Goal: Check status: Check status

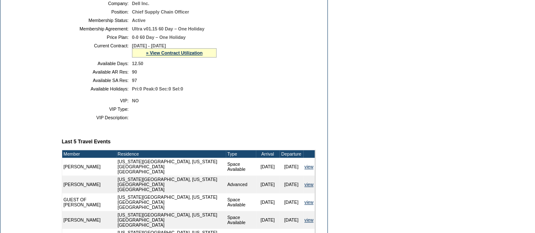
scroll to position [193, 0]
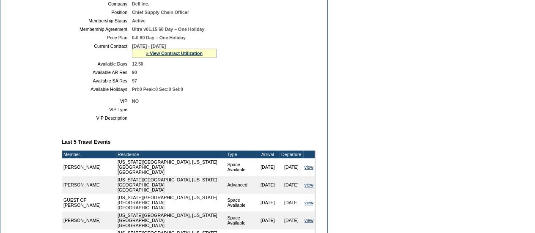
click at [239, 121] on table "VIP: NO VIP Type: VIP Description:" at bounding box center [189, 109] width 254 height 29
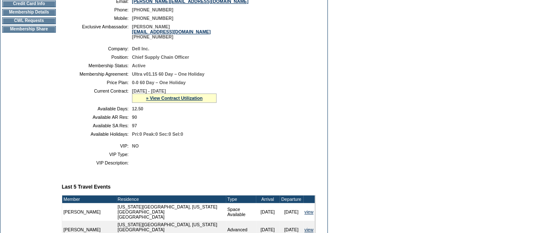
scroll to position [0, 0]
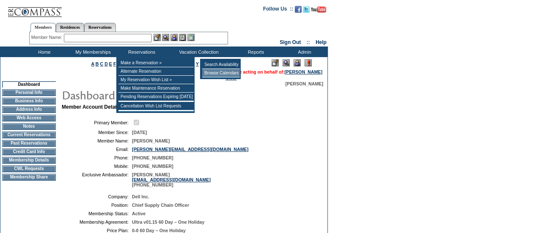
click at [215, 74] on td "Browse Calendars" at bounding box center [221, 73] width 38 height 8
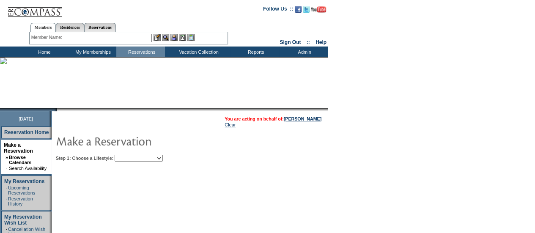
scroll to position [90, 0]
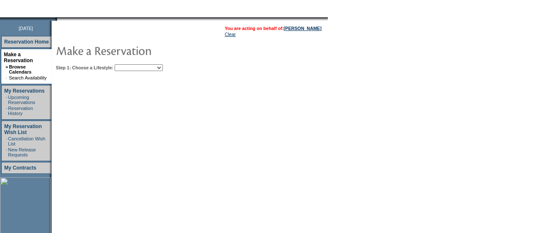
click at [163, 69] on select "Beach Leisure Metropolitan Mountain OIAL for Adventure OIAL for Couples OIAL fo…" at bounding box center [139, 67] width 48 height 7
select select "Metropolitan"
click at [129, 64] on select "Beach Leisure Metropolitan Mountain OIAL for Adventure OIAL for Couples OIAL fo…" at bounding box center [139, 67] width 48 height 7
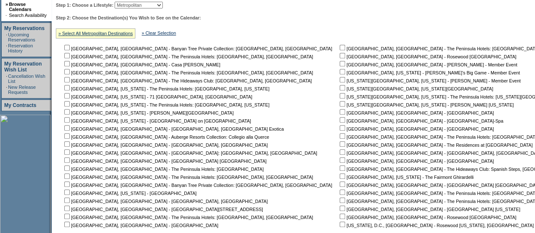
scroll to position [154, 0]
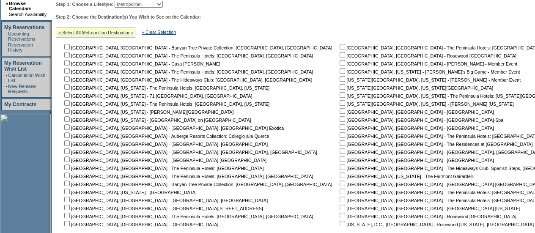
click at [340, 86] on input "checkbox" at bounding box center [342, 86] width 5 height 5
checkbox input "true"
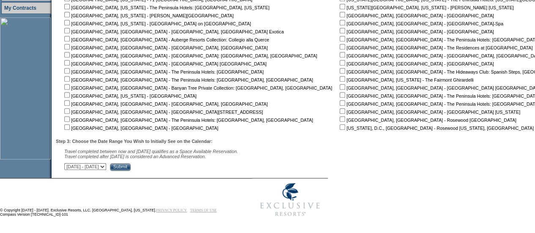
click at [131, 167] on input "Submit" at bounding box center [120, 167] width 21 height 8
